Goal: Information Seeking & Learning: Find specific fact

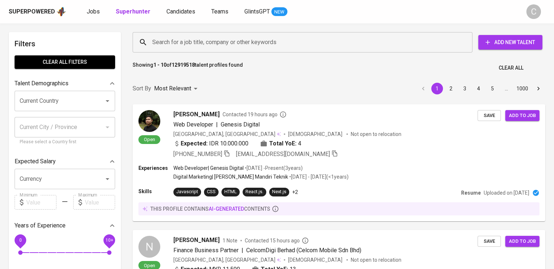
click at [160, 30] on div "Search for a job title, company or other keywords Search for a job title, compa…" at bounding box center [338, 42] width 422 height 32
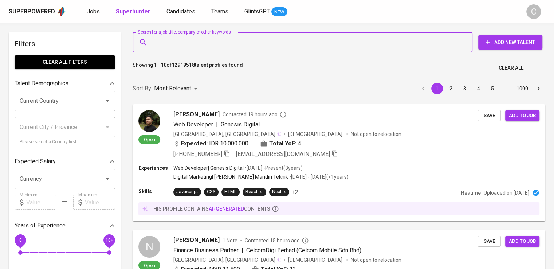
click at [165, 42] on input "Search for a job title, company or other keywords" at bounding box center [305, 42] width 308 height 14
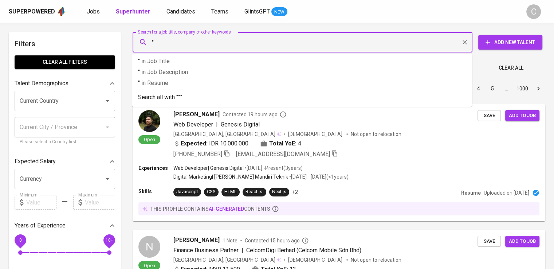
paste input "Matahari Plaza Aceh"
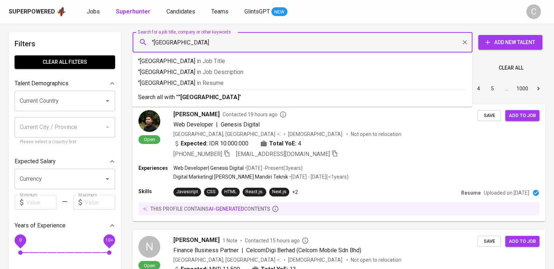
type input ""Matahari Plaza Aceh""
click at [202, 82] on span "in Resume" at bounding box center [212, 82] width 27 height 7
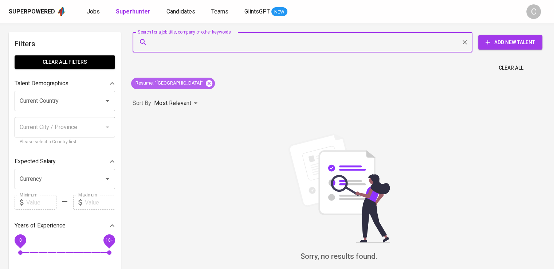
click at [208, 82] on icon at bounding box center [209, 83] width 7 height 7
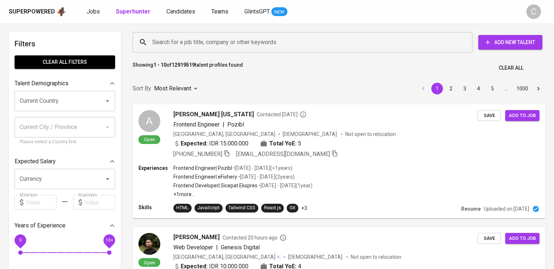
click at [193, 39] on input "Search for a job title, company or other keywords" at bounding box center [305, 42] width 308 height 14
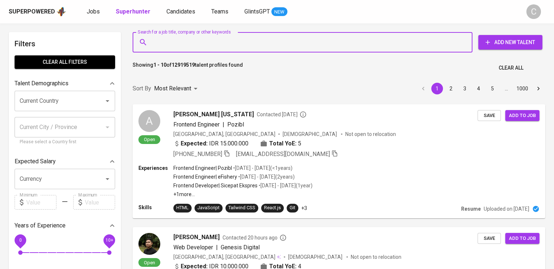
paste input "Wasco Engineering Indonesia"
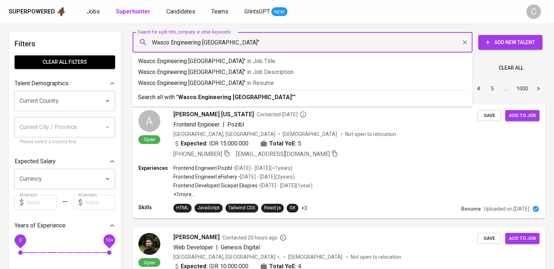
click at [153, 42] on input "Wasco Engineering Indonesia"" at bounding box center [305, 42] width 308 height 14
type input ""Wasco Engineering Indonesia""
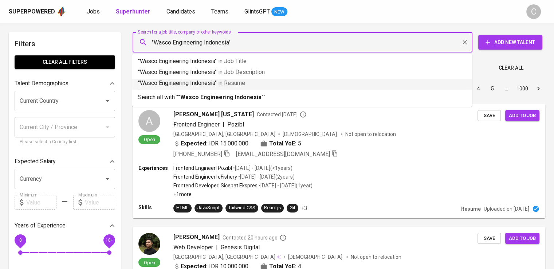
click at [174, 86] on p ""Wasco Engineering Indonesia" in Resume" at bounding box center [302, 83] width 328 height 9
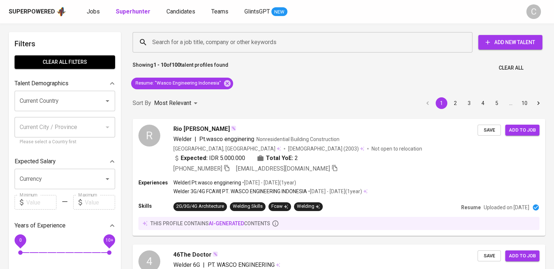
scroll to position [17, 0]
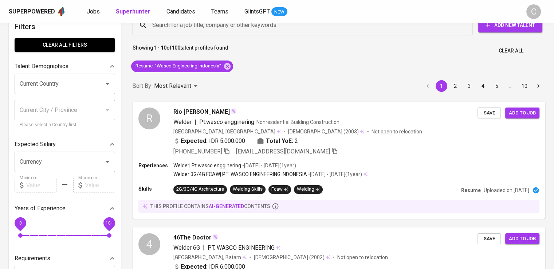
click at [283, 48] on div "Showing 1 - 10 of 100 talent profiles found Clear All" at bounding box center [339, 49] width 422 height 18
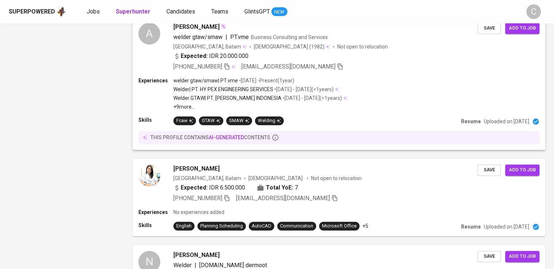
scroll to position [1086, 0]
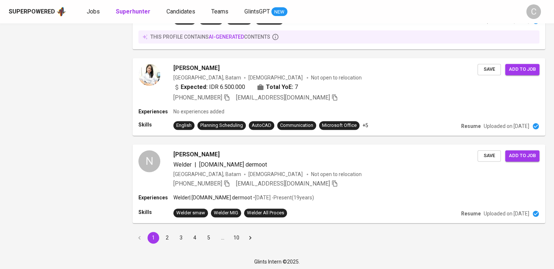
click at [170, 234] on button "2" at bounding box center [167, 238] width 12 height 12
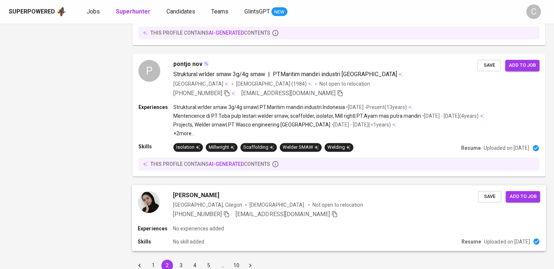
scroll to position [983, 0]
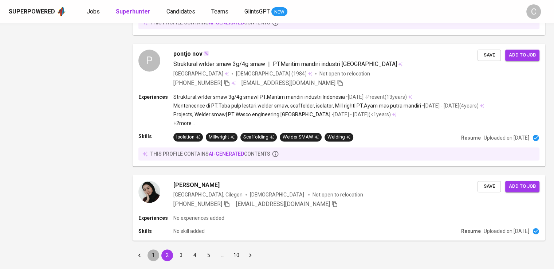
click at [153, 249] on button "1" at bounding box center [154, 255] width 12 height 12
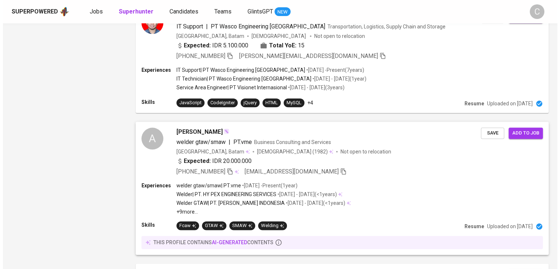
scroll to position [859, 0]
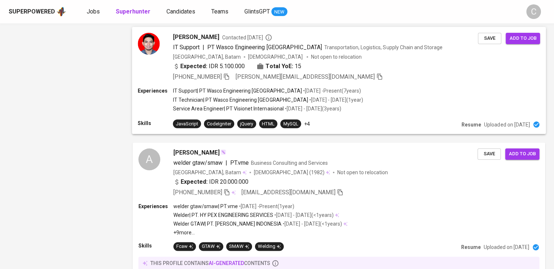
click at [235, 78] on div "+62 812-6826-5638 mustafa.visionet@gmail.com" at bounding box center [278, 77] width 210 height 9
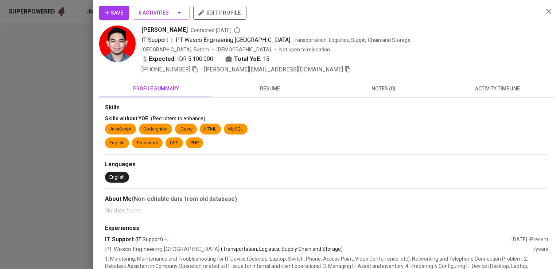
click at [450, 37] on div "IT Support | PT Wasco Engineering Indonesia Transportation, Logistics, Supply C…" at bounding box center [339, 40] width 396 height 9
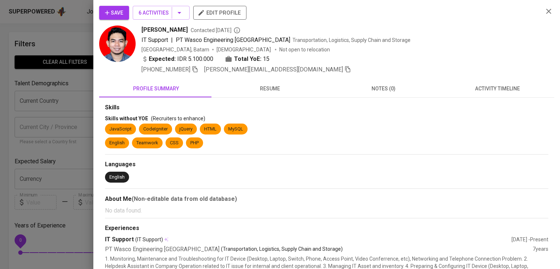
scroll to position [859, 0]
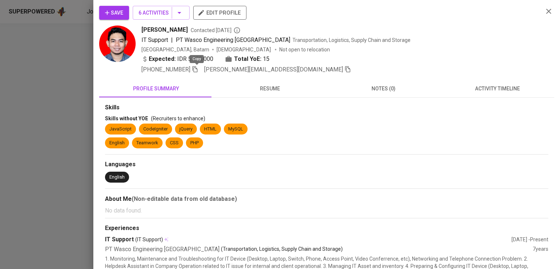
click at [196, 69] on icon "button" at bounding box center [195, 69] width 7 height 7
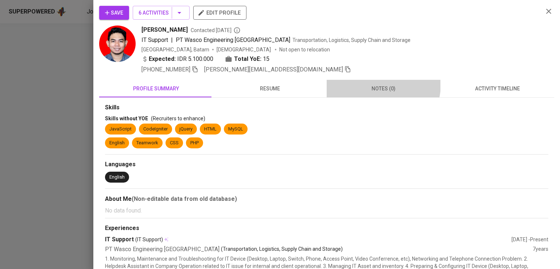
click at [344, 80] on button "notes (0)" at bounding box center [384, 88] width 114 height 17
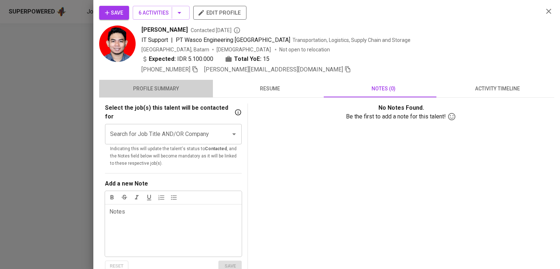
click at [177, 87] on span "profile summary" at bounding box center [156, 88] width 105 height 9
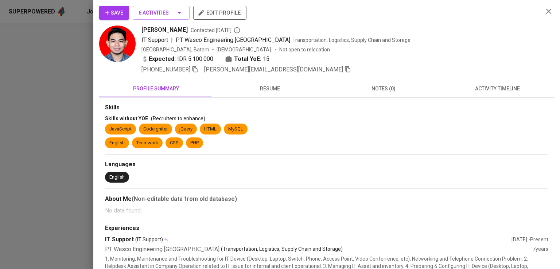
click at [481, 46] on div "[GEOGRAPHIC_DATA], Batam [DEMOGRAPHIC_DATA] Not open to relocation" at bounding box center [339, 49] width 396 height 7
